Goal: Task Accomplishment & Management: Use online tool/utility

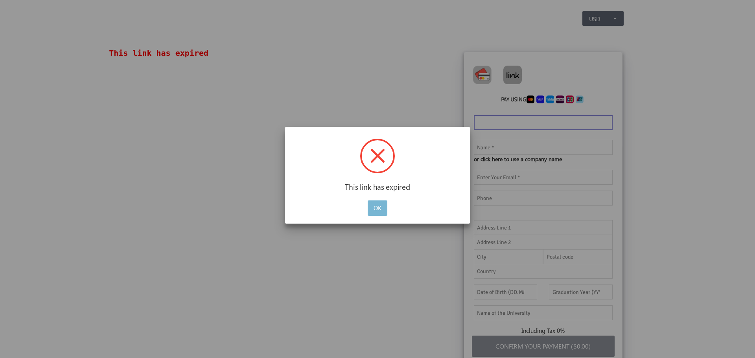
click at [380, 210] on button "OK" at bounding box center [378, 208] width 20 height 15
drag, startPoint x: 380, startPoint y: 205, endPoint x: 391, endPoint y: 194, distance: 15.3
click at [380, 205] on button "OK" at bounding box center [378, 208] width 20 height 15
